Goal: Task Accomplishment & Management: Complete application form

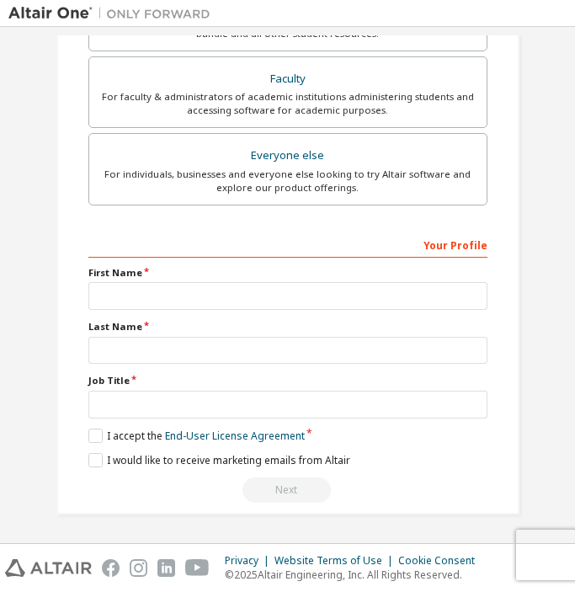
scroll to position [456, 0]
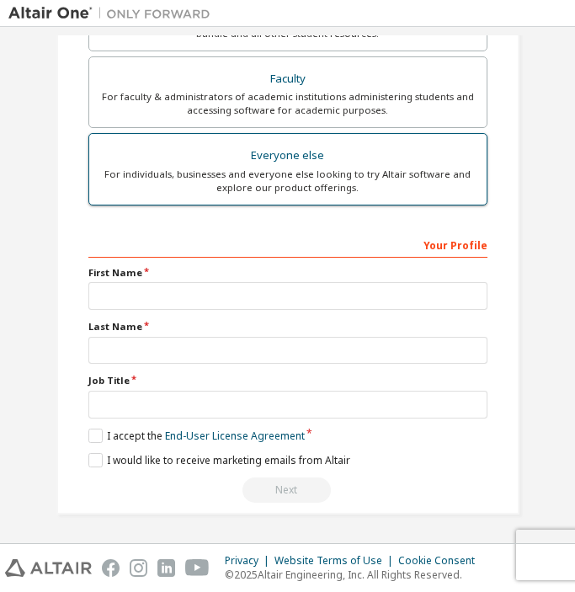
click at [241, 168] on div "For individuals, businesses and everyone else looking to try Altair software an…" at bounding box center [287, 181] width 377 height 27
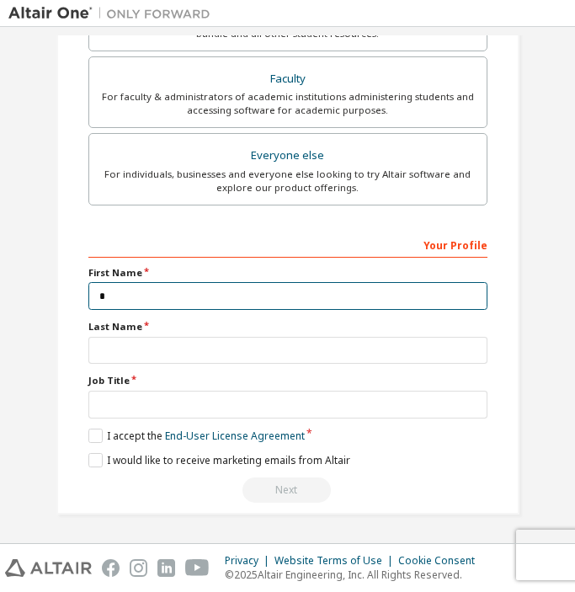
scroll to position [452, 0]
type input "********"
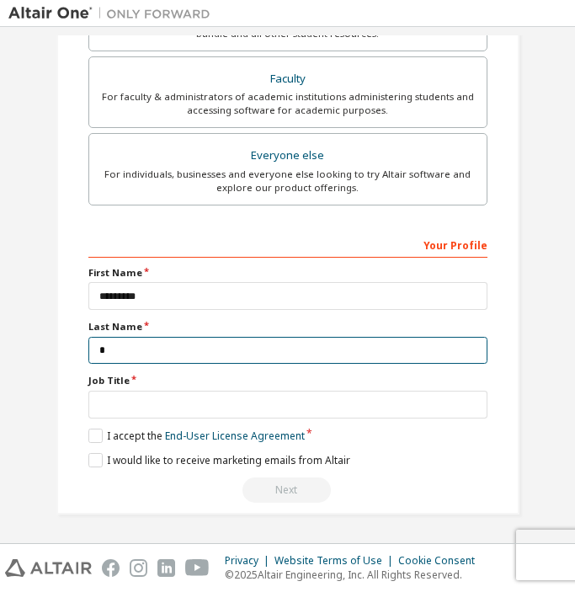
scroll to position [449, 0]
type input "*"
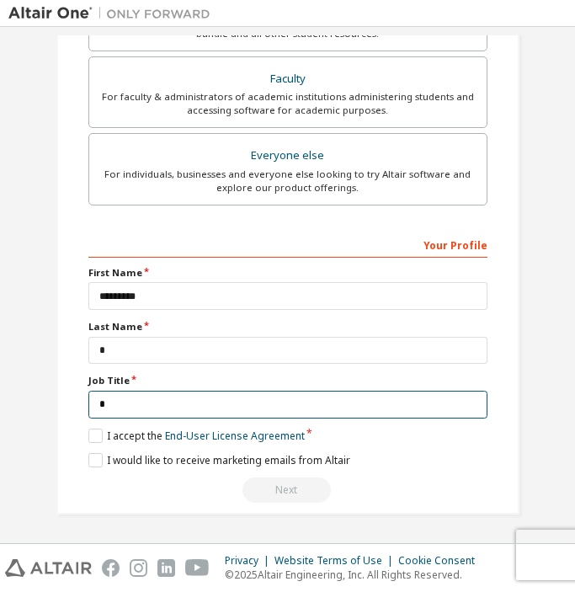
scroll to position [446, 0]
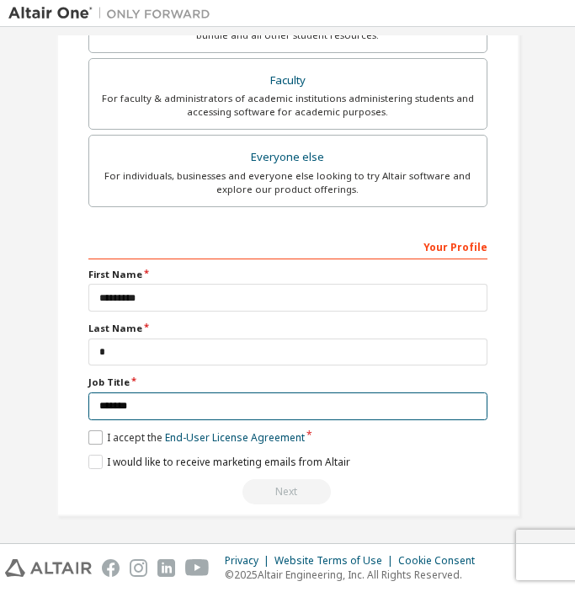
type input "*******"
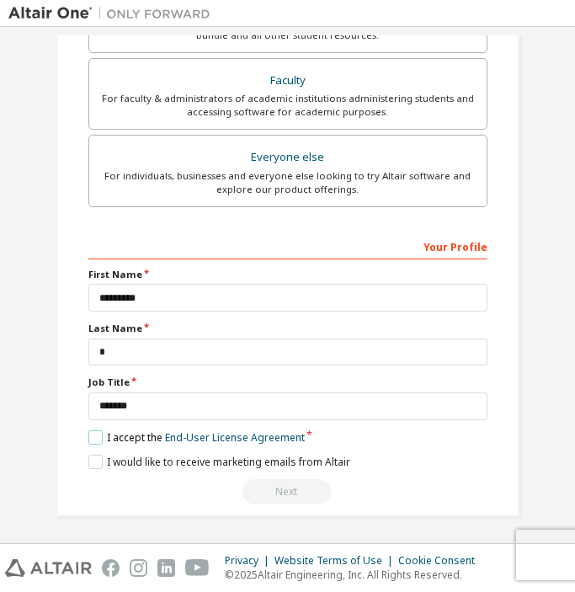
click at [90, 431] on label "I accept the End-User License Agreement" at bounding box center [196, 438] width 217 height 14
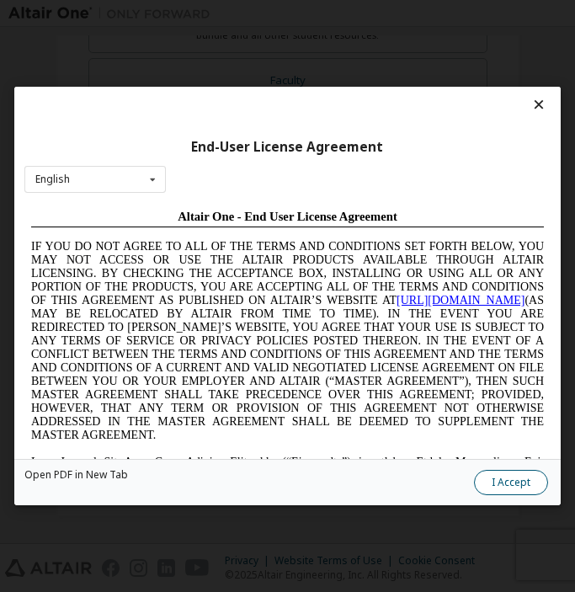
scroll to position [0, 0]
click at [522, 485] on button "I Accept" at bounding box center [511, 482] width 74 height 25
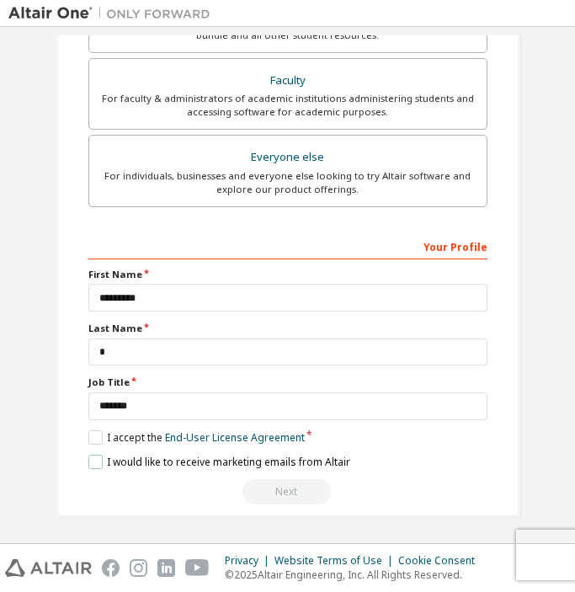
click at [91, 463] on label "I would like to receive marketing emails from Altair" at bounding box center [219, 462] width 262 height 14
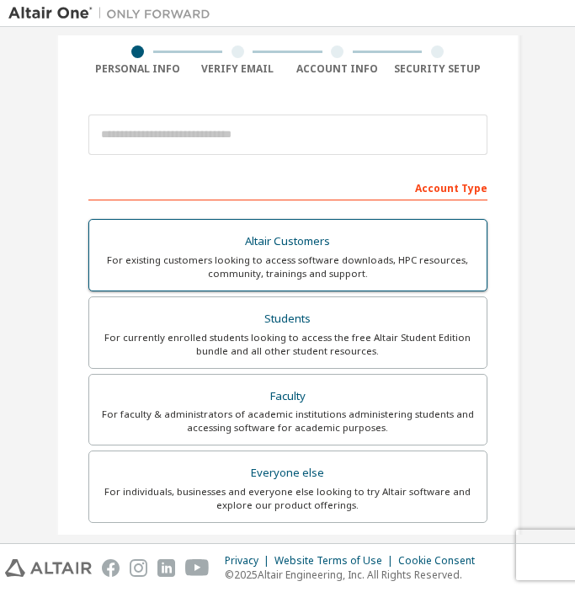
scroll to position [52, 0]
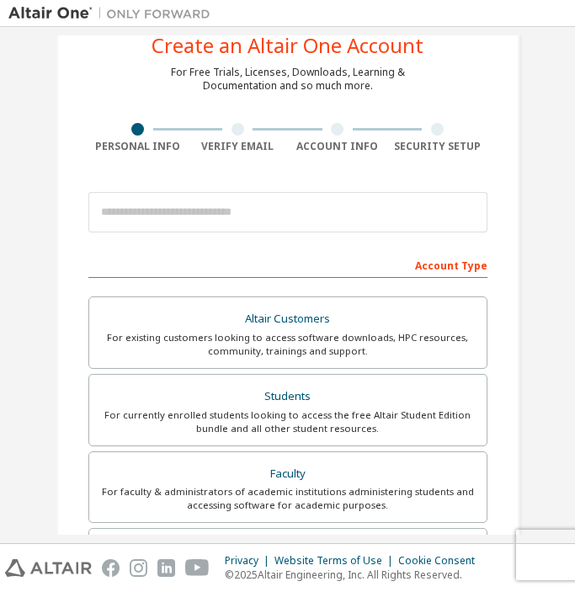
click at [196, 190] on div at bounding box center [287, 212] width 399 height 57
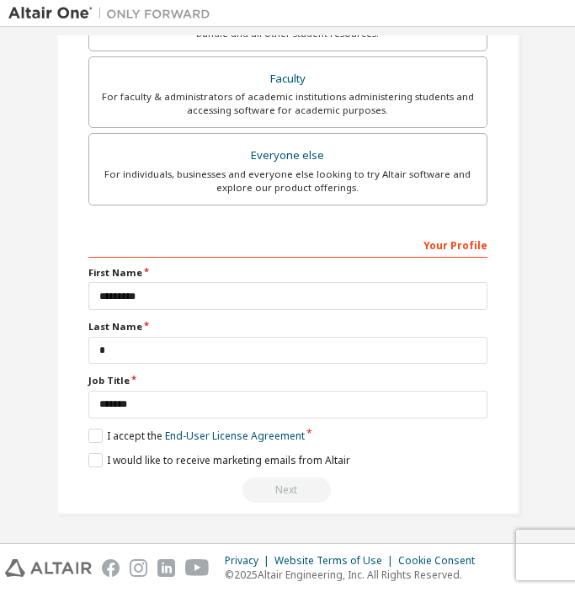
scroll to position [446, 0]
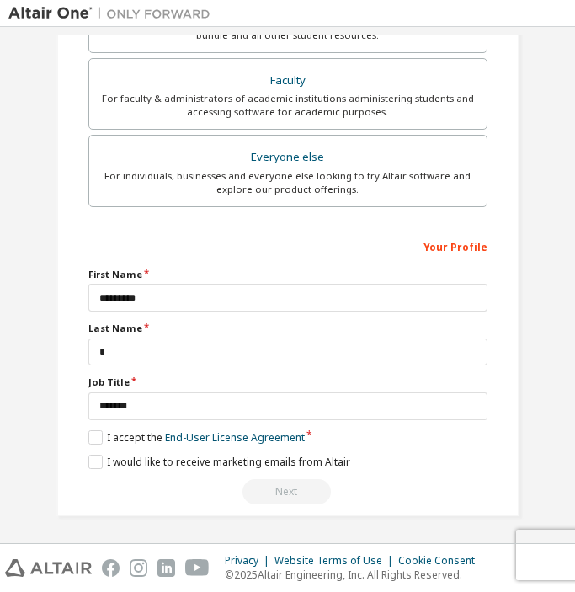
type input "**********"
click at [274, 490] on div "Next" at bounding box center [287, 491] width 399 height 25
click at [436, 241] on div "Your Profile" at bounding box center [287, 246] width 399 height 27
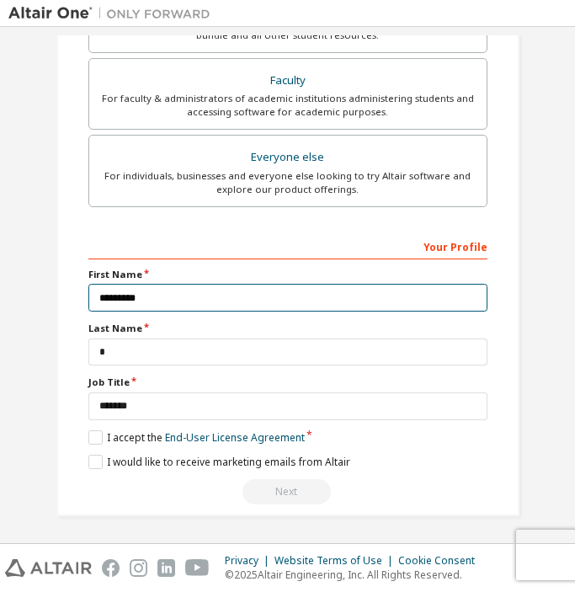
click at [206, 302] on input "********" at bounding box center [287, 298] width 399 height 28
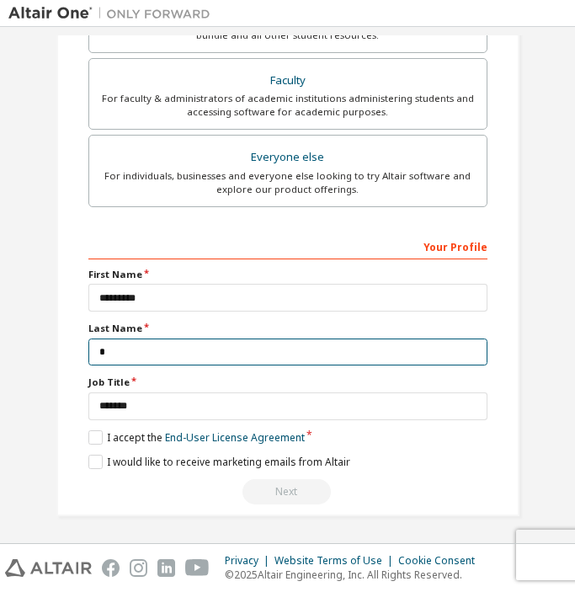
click at [187, 346] on input "*" at bounding box center [287, 353] width 399 height 28
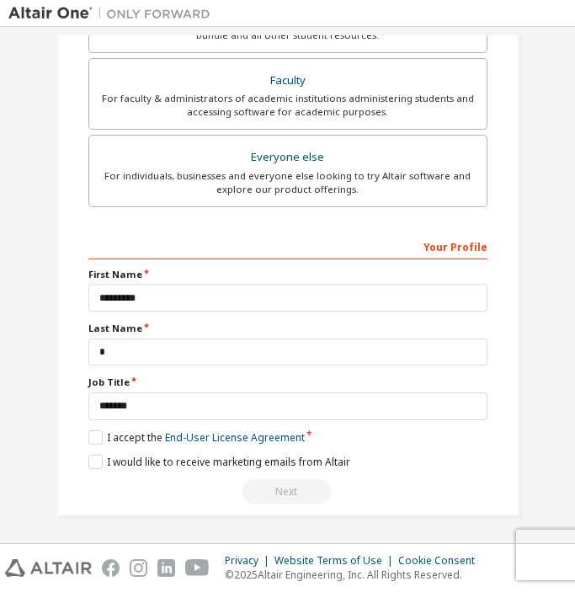
click at [176, 373] on div "First Name ******** Last Name *" at bounding box center [287, 322] width 409 height 109
click at [165, 440] on link "End-User License Agreement" at bounding box center [235, 438] width 140 height 14
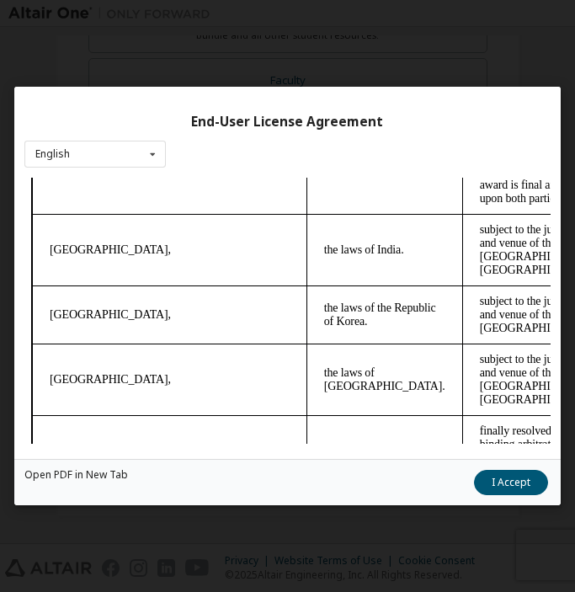
scroll to position [24, 0]
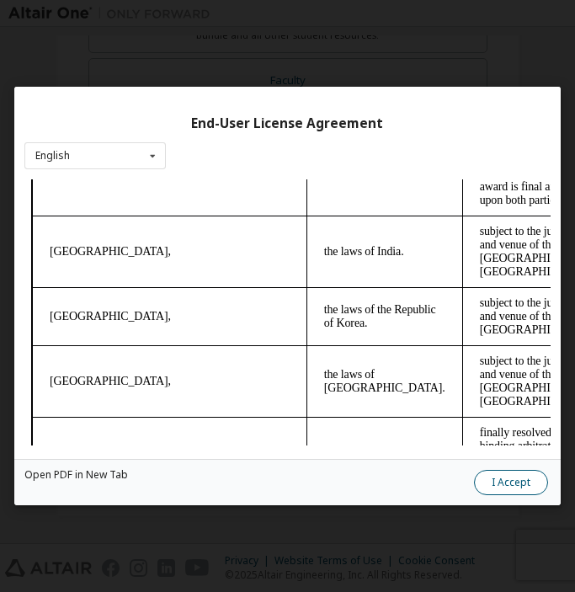
click at [502, 493] on button "I Accept" at bounding box center [511, 482] width 74 height 25
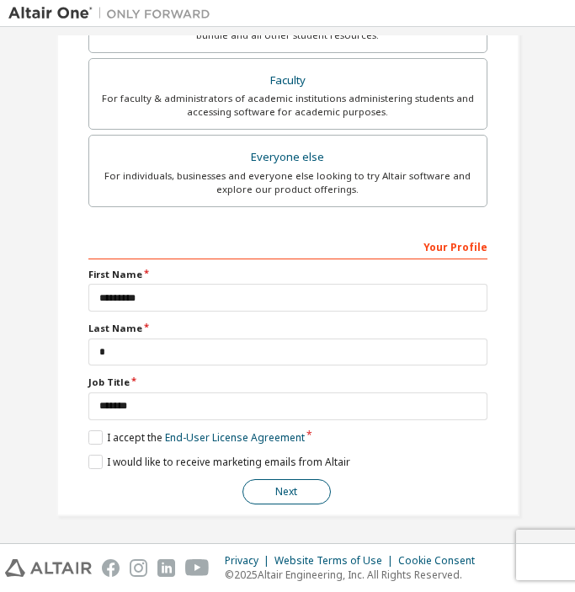
click at [287, 496] on button "Next" at bounding box center [287, 491] width 88 height 25
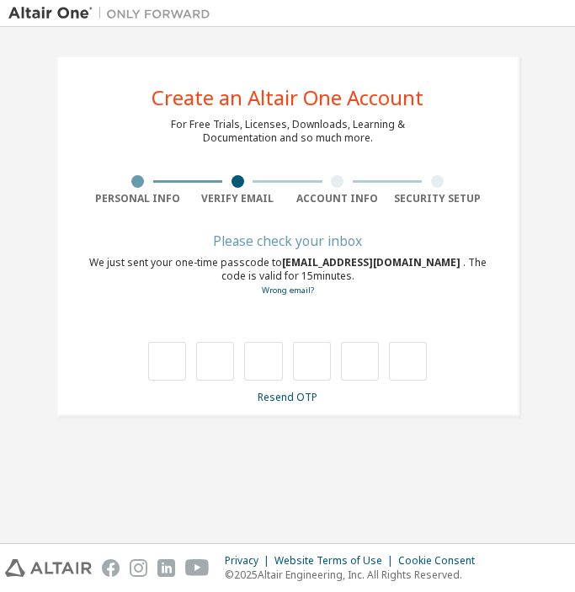
type input "*"
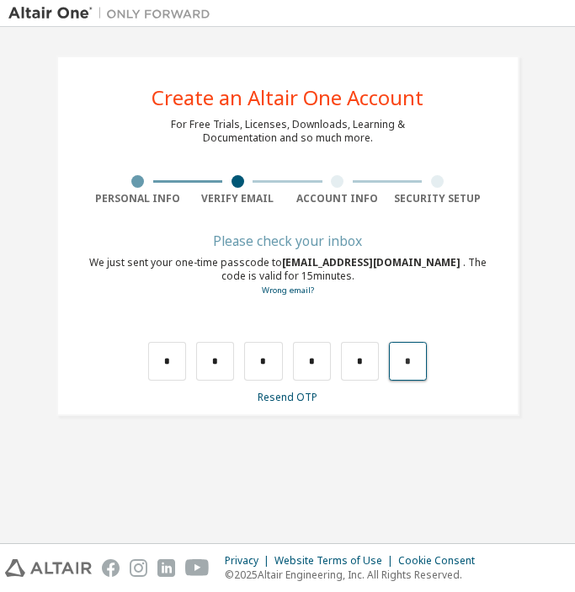
type input "*"
